Goal: Find specific page/section: Find specific page/section

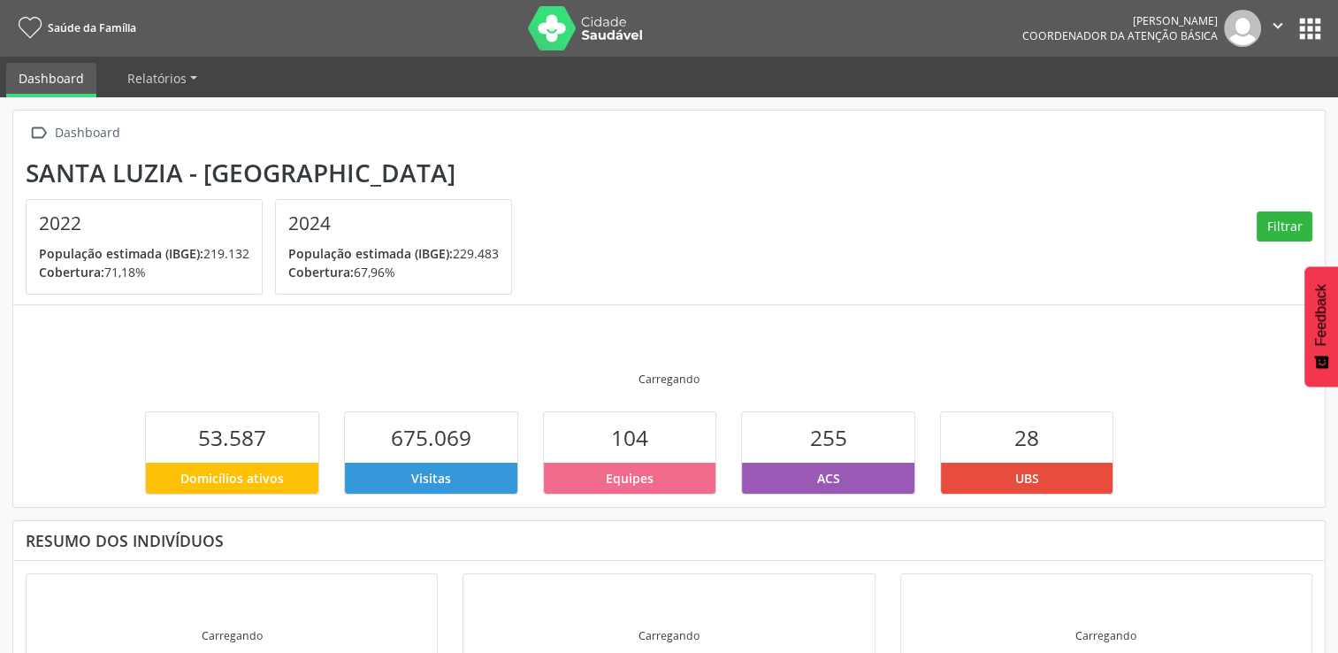
click at [1315, 25] on button "apps" at bounding box center [1310, 28] width 31 height 31
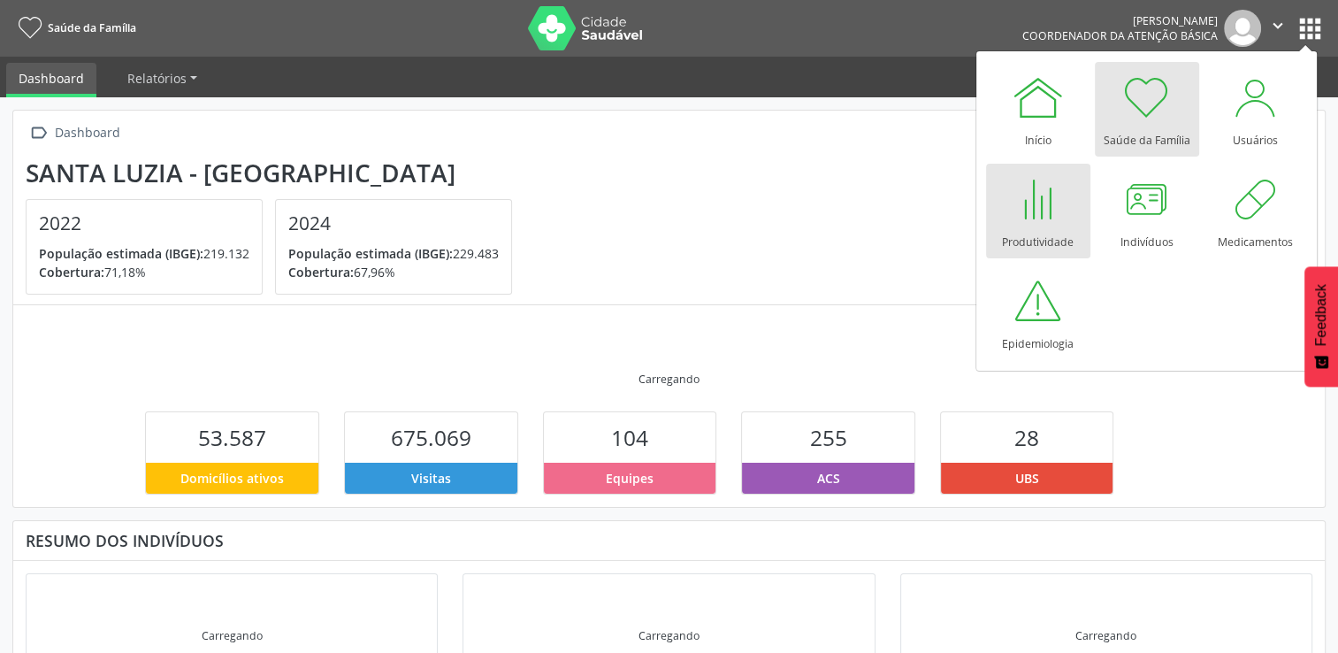
click at [1054, 232] on div "Produtividade" at bounding box center [1038, 238] width 72 height 24
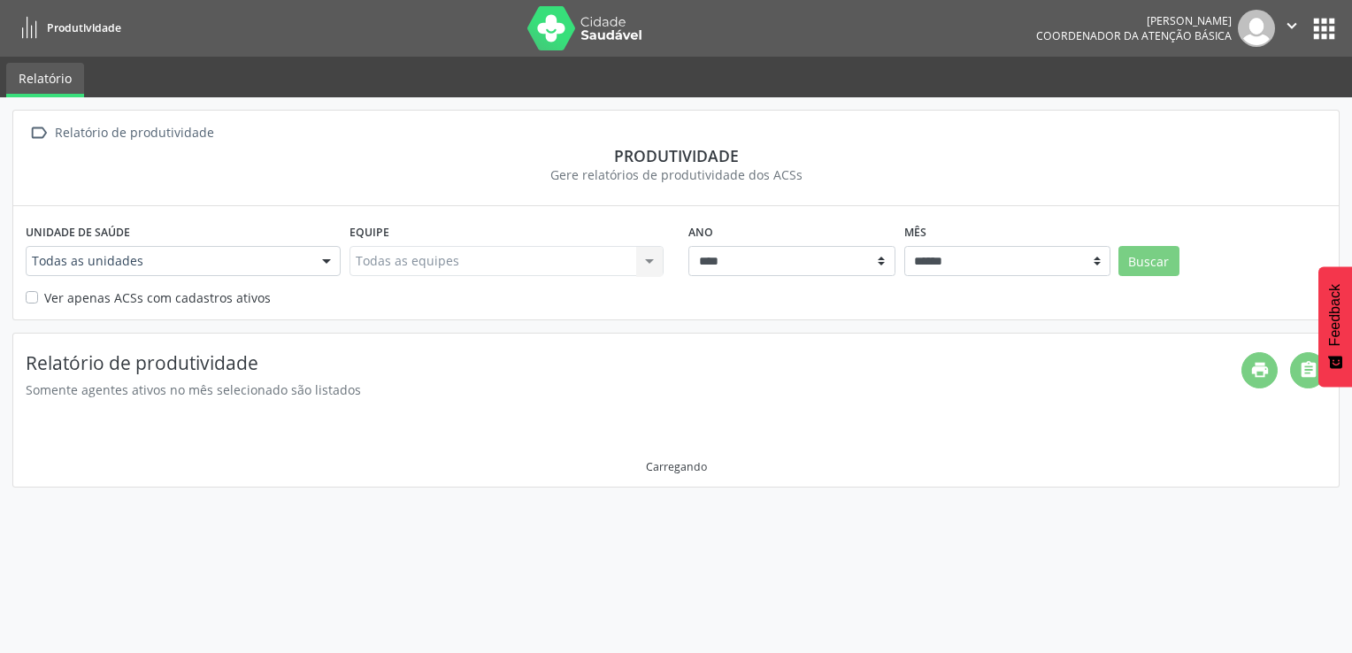
click at [319, 262] on div at bounding box center [326, 262] width 27 height 30
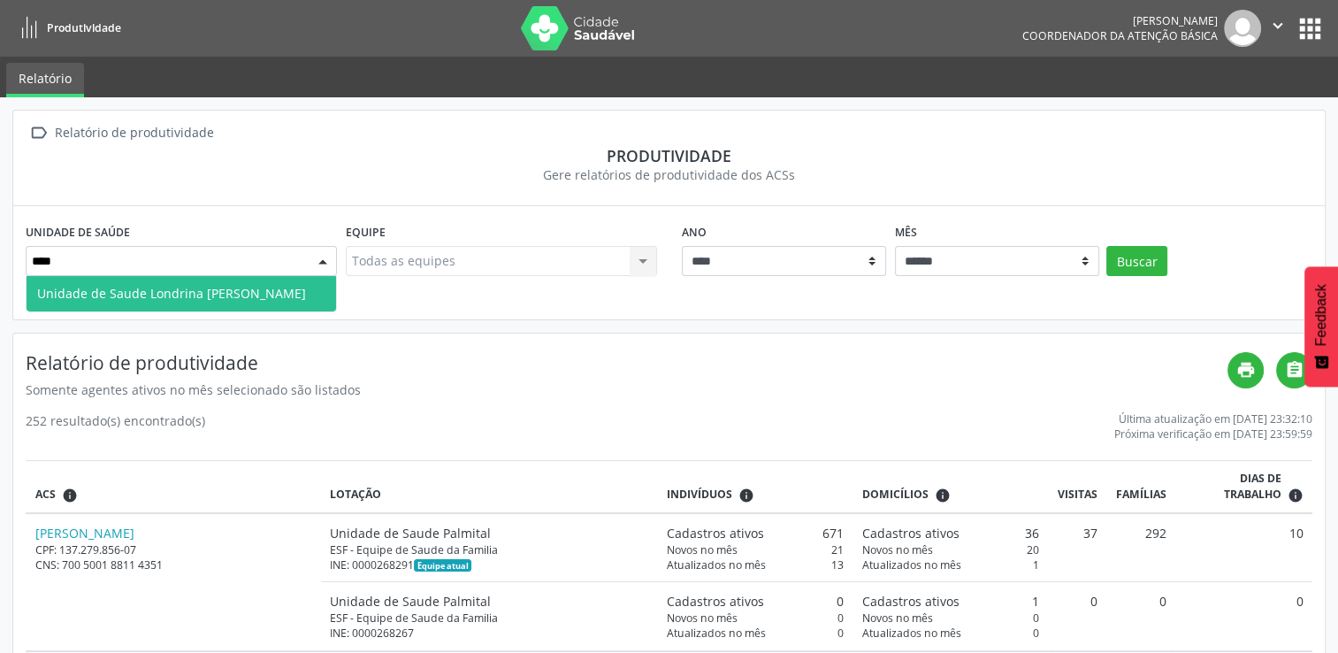
type input "*****"
click at [262, 287] on span "Unidade de Saude Londrina Dioclesio M Santos" at bounding box center [171, 293] width 269 height 17
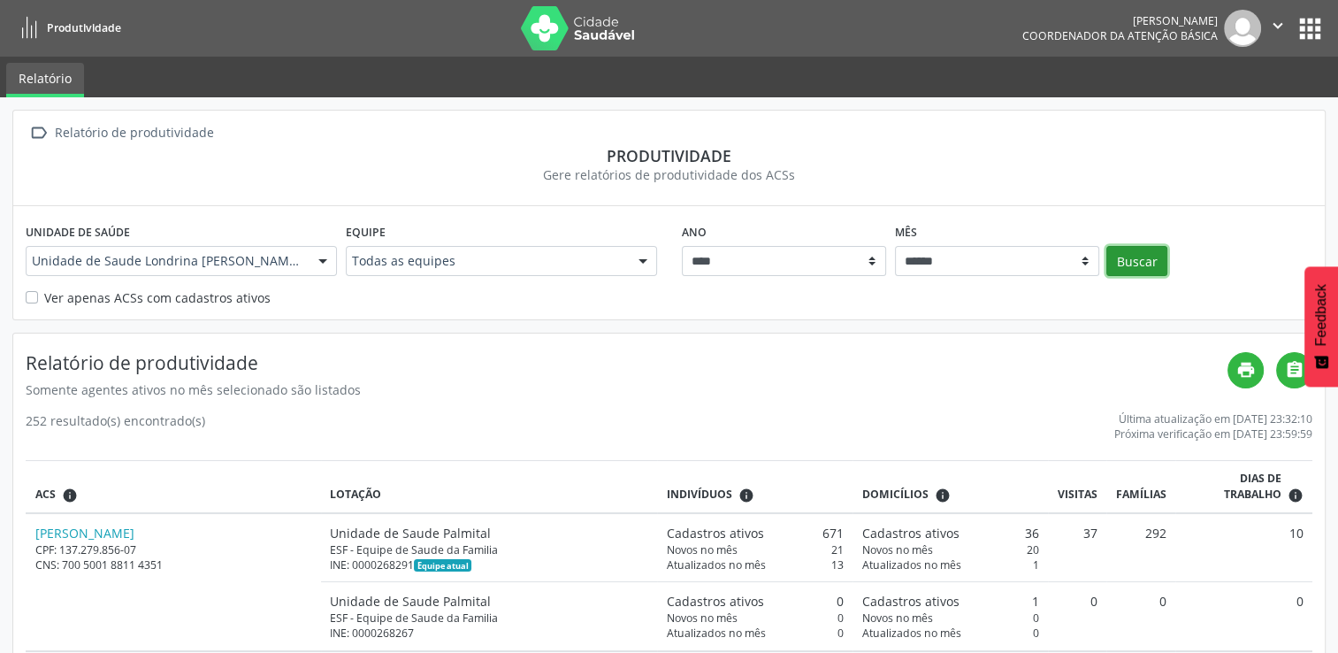
click at [1140, 264] on button "Buscar" at bounding box center [1137, 261] width 61 height 30
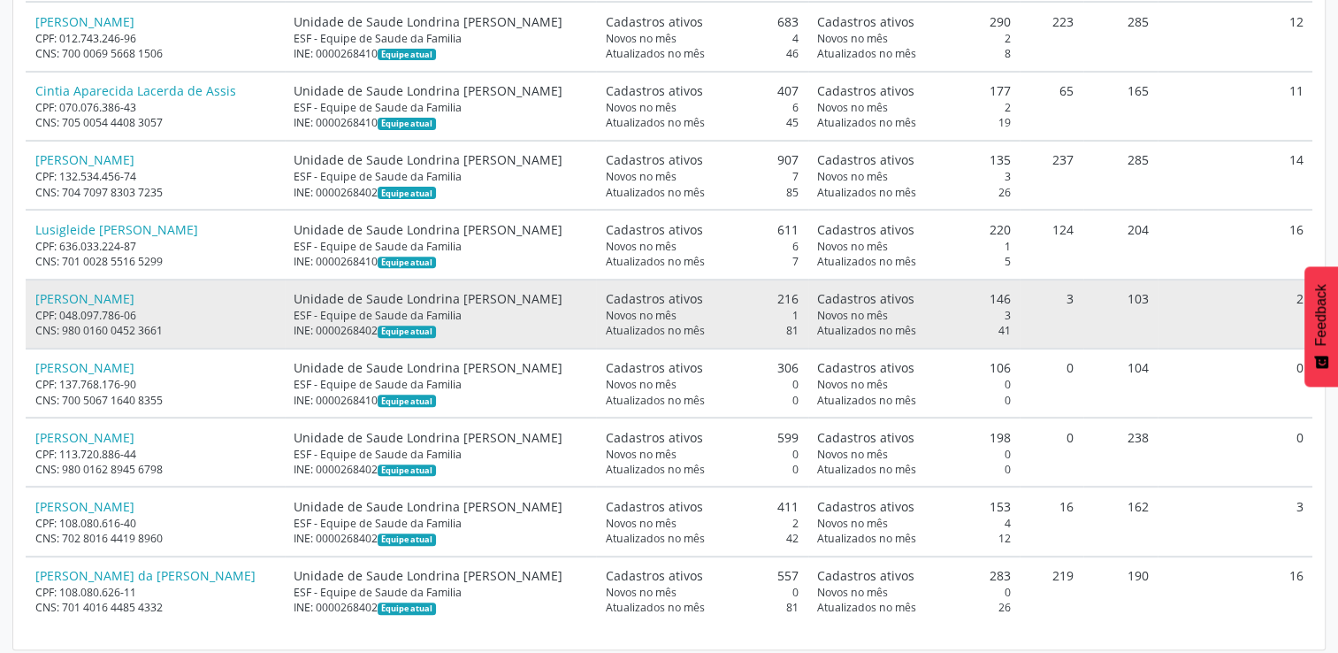
scroll to position [637, 0]
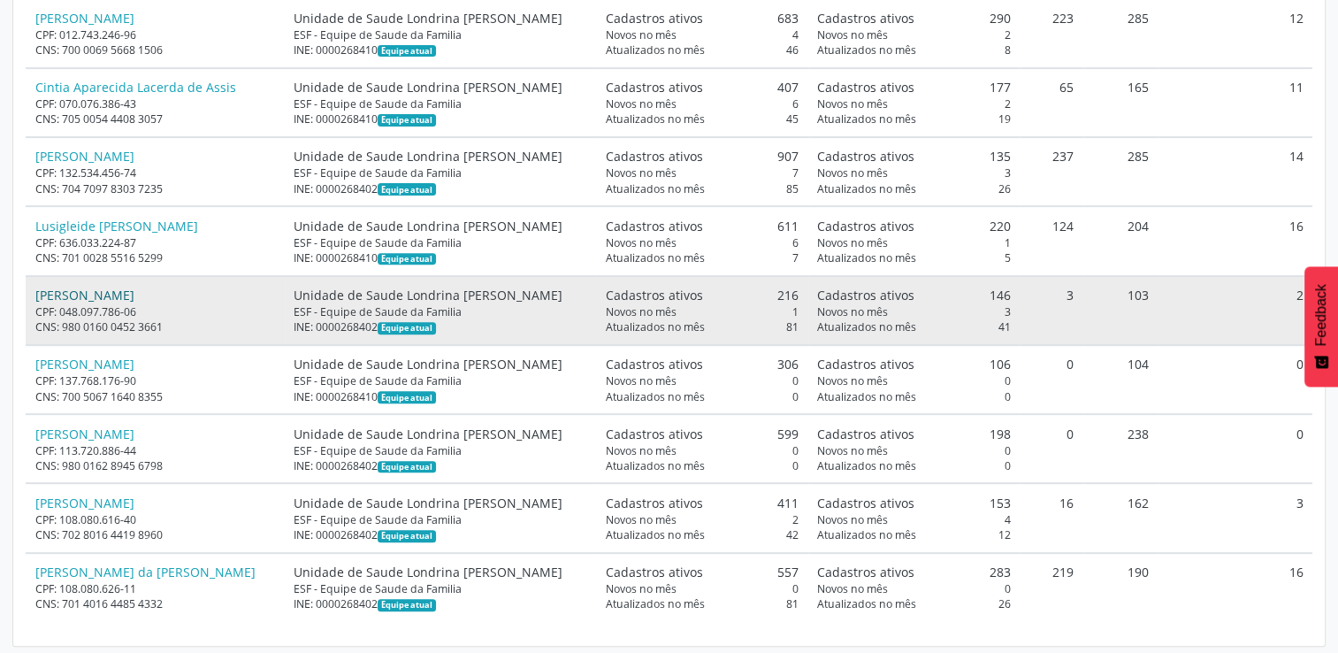
click at [92, 292] on link "Maria Adriana Pinto" at bounding box center [84, 295] width 99 height 17
